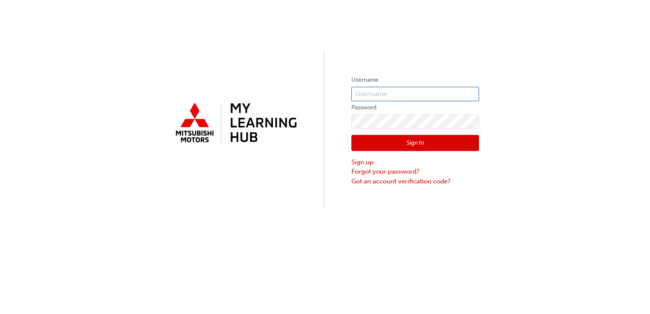
click at [364, 90] on input "text" at bounding box center [416, 94] width 128 height 14
type input "0005942874"
click at [382, 140] on button "Sign In" at bounding box center [416, 143] width 128 height 16
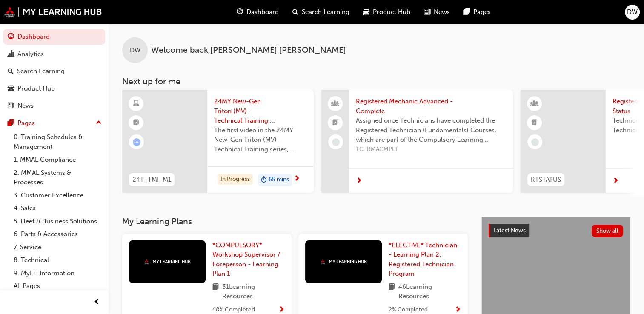
click at [361, 183] on span "next-icon" at bounding box center [359, 181] width 6 height 8
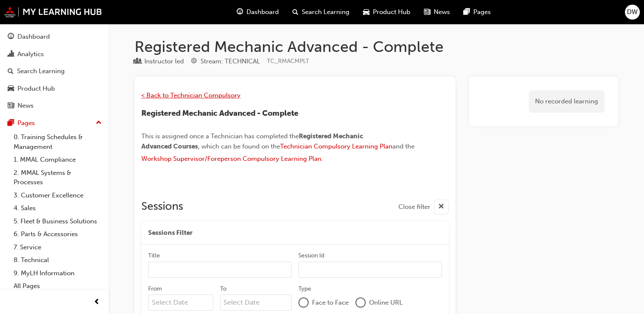
click at [208, 92] on span "< Back to Technician Compulsory" at bounding box center [190, 96] width 99 height 8
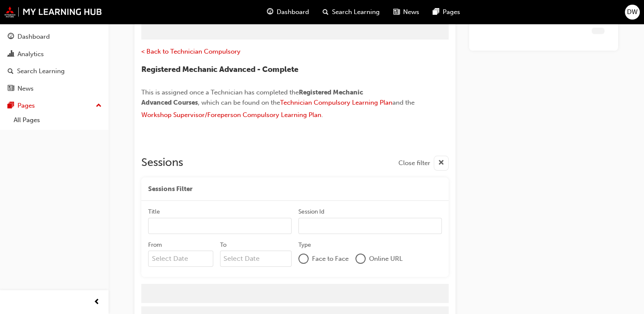
scroll to position [82, 0]
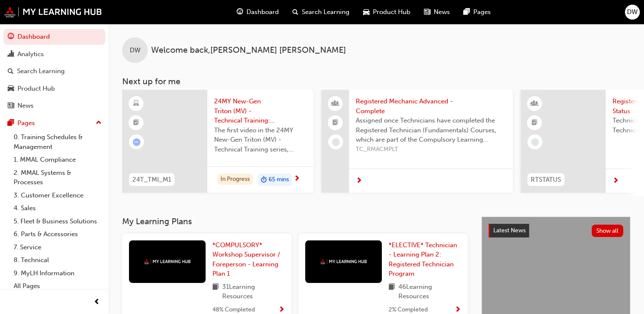
click at [400, 73] on div "DW Welcome back , DEAN WILSON Next up for me 24T_TMI_M1 24MY New-Gen Triton (MV…" at bounding box center [376, 110] width 535 height 172
